Goal: Find specific page/section: Find specific page/section

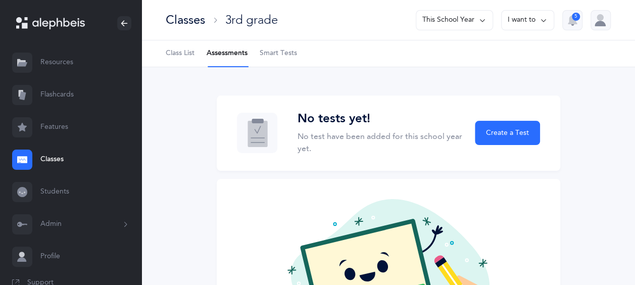
click at [185, 56] on span "Class List" at bounding box center [180, 54] width 29 height 10
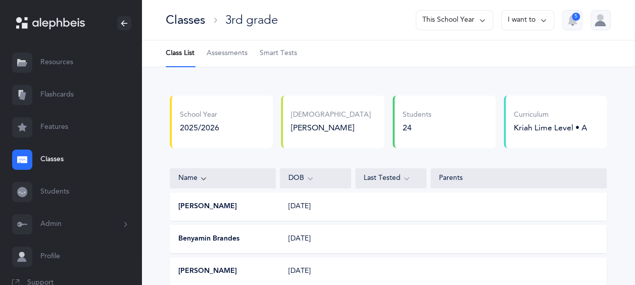
click at [228, 46] on link "Assessments" at bounding box center [227, 53] width 41 height 26
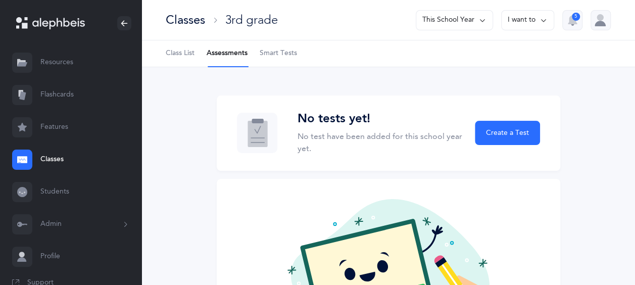
click at [518, 16] on button "I want to" at bounding box center [527, 20] width 53 height 20
click at [369, 71] on div "No tests yet! No test have been added for this school year yet. Create a Test N…" at bounding box center [388, 230] width 494 height 327
click at [56, 161] on link "Classes" at bounding box center [70, 160] width 141 height 32
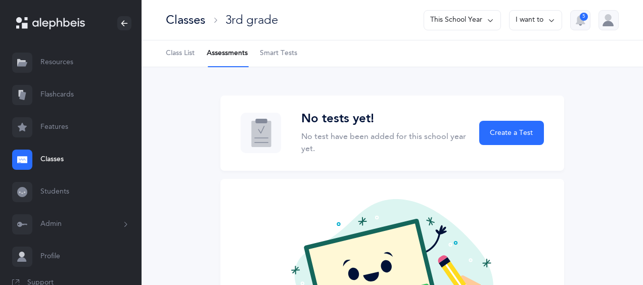
click at [56, 161] on link "Classes" at bounding box center [70, 160] width 141 height 32
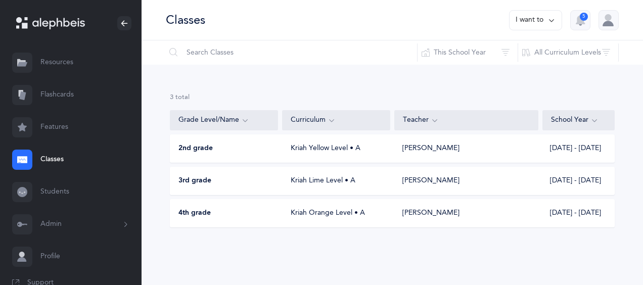
click at [285, 182] on div "Kriah Lime Level • A" at bounding box center [336, 181] width 108 height 10
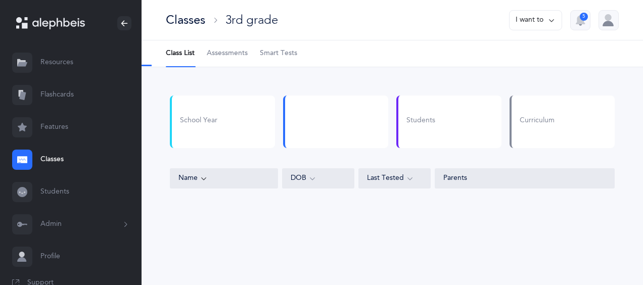
click at [285, 182] on div "DOB" at bounding box center [318, 178] width 72 height 20
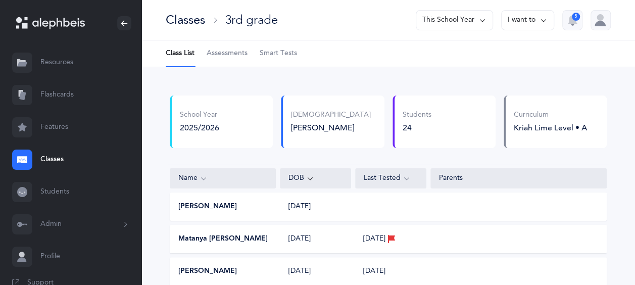
click at [228, 50] on span "Assessments" at bounding box center [227, 54] width 41 height 10
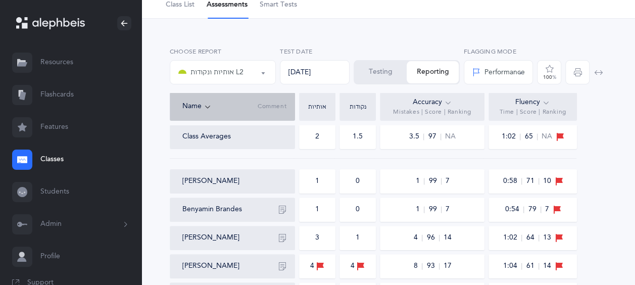
scroll to position [50, 0]
